Goal: Transaction & Acquisition: Purchase product/service

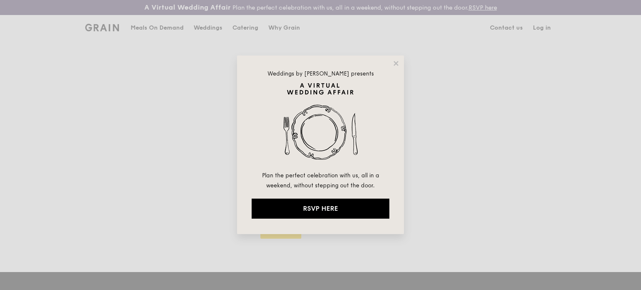
click at [338, 159] on img at bounding box center [321, 127] width 138 height 88
click at [396, 61] on icon at bounding box center [396, 64] width 8 height 8
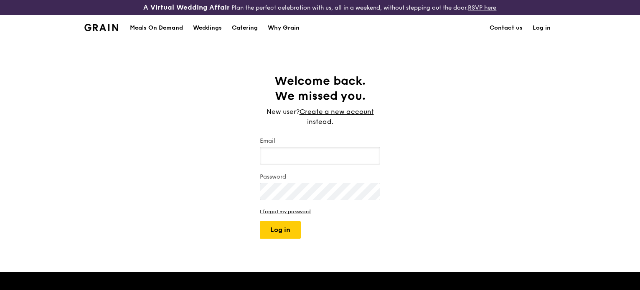
click at [321, 157] on input "Email" at bounding box center [320, 156] width 120 height 18
type input "gohjiaxuan12@gmail.com"
click at [260, 221] on button "Log in" at bounding box center [280, 230] width 41 height 18
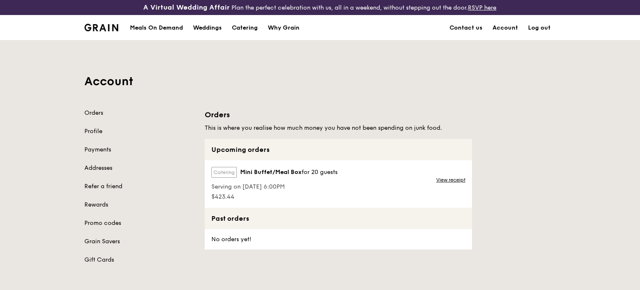
click at [223, 170] on label "Catering" at bounding box center [223, 172] width 25 height 11
click at [321, 172] on span "for 20 guests" at bounding box center [319, 172] width 36 height 7
click at [441, 180] on link "View receipt" at bounding box center [450, 180] width 29 height 7
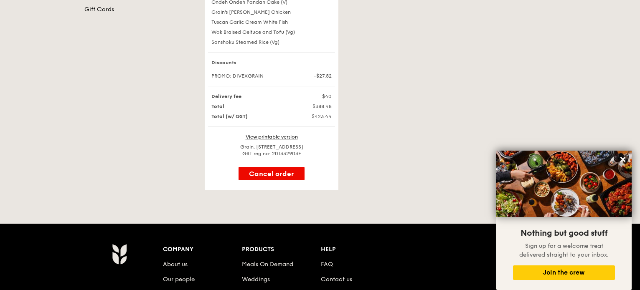
scroll to position [209, 0]
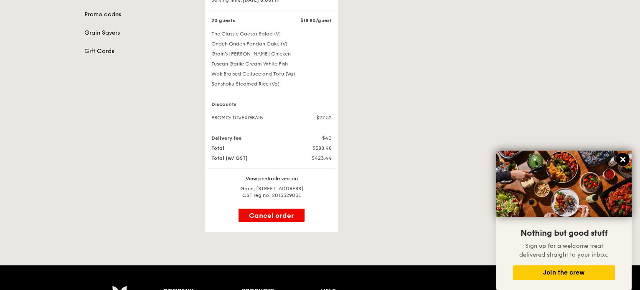
click at [623, 158] on icon at bounding box center [622, 159] width 5 height 5
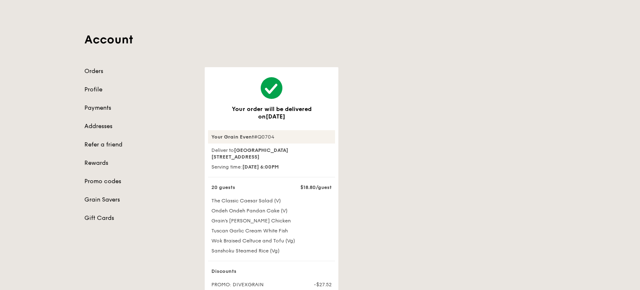
scroll to position [0, 0]
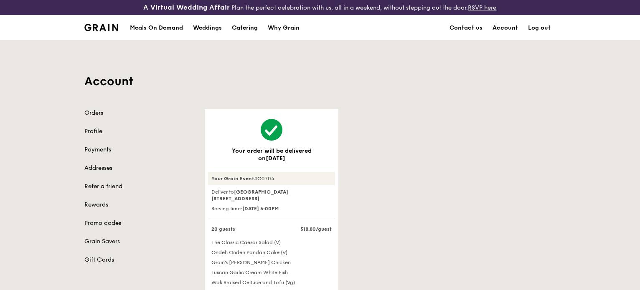
click at [235, 25] on div "Catering" at bounding box center [245, 27] width 26 height 25
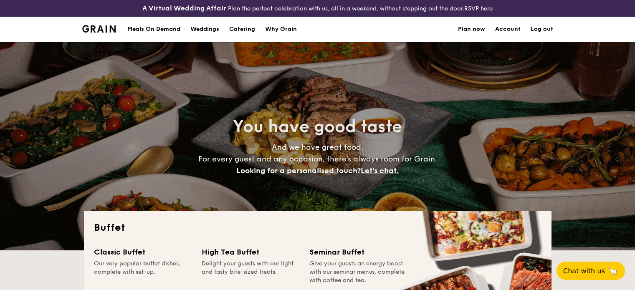
select select
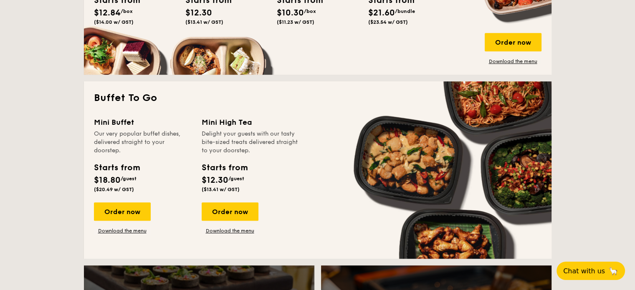
scroll to position [501, 0]
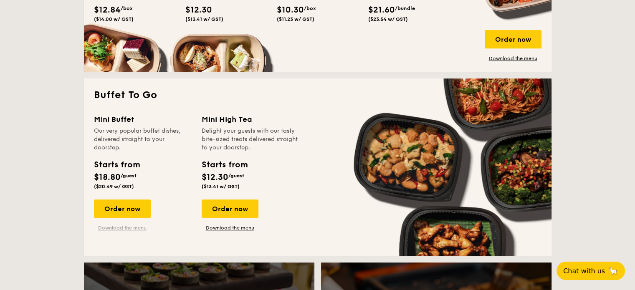
click at [124, 228] on link "Download the menu" at bounding box center [122, 228] width 57 height 7
click at [119, 206] on div "Order now" at bounding box center [122, 209] width 57 height 18
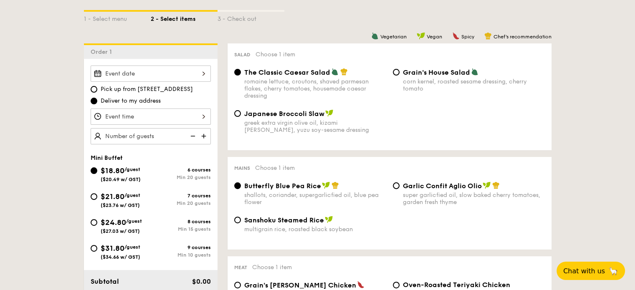
scroll to position [251, 0]
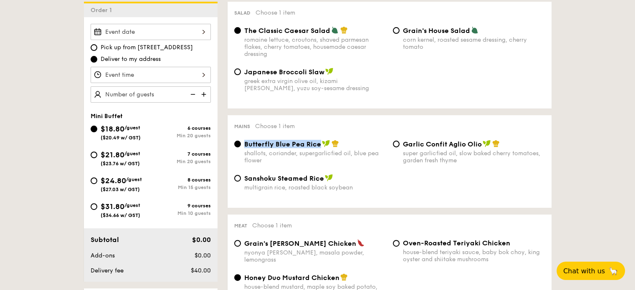
drag, startPoint x: 320, startPoint y: 144, endPoint x: 246, endPoint y: 148, distance: 74.4
click at [246, 148] on div "Butterfly Blue Pea Rice" at bounding box center [315, 144] width 142 height 8
copy span "Butterfly Blue Pea Rice"
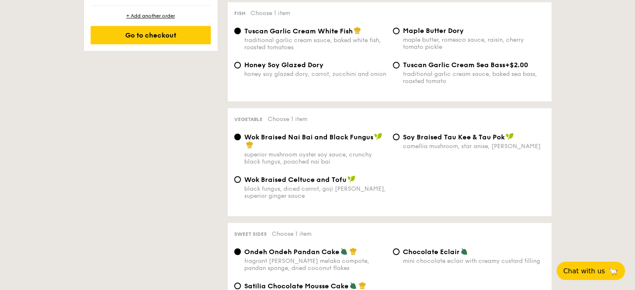
scroll to position [585, 0]
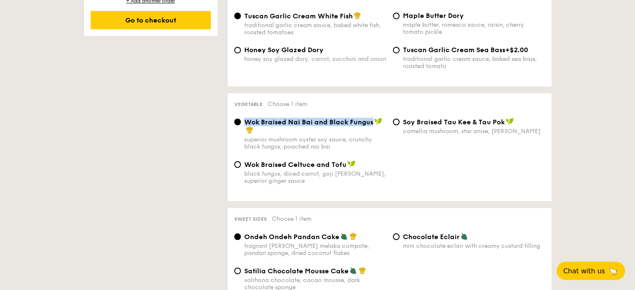
drag, startPoint x: 367, startPoint y: 124, endPoint x: 247, endPoint y: 128, distance: 120.7
click at [247, 126] on span "Wok Braised Nai Bai and Black Fungus" at bounding box center [308, 122] width 129 height 8
copy span "Wok Braised Nai Bai and Black Fungus"
